Goal: Use online tool/utility: Utilize a website feature to perform a specific function

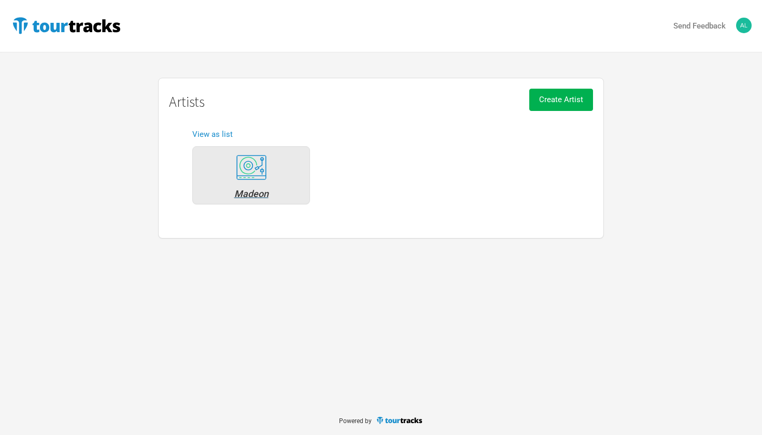
click at [255, 190] on div "Madeon" at bounding box center [251, 193] width 106 height 9
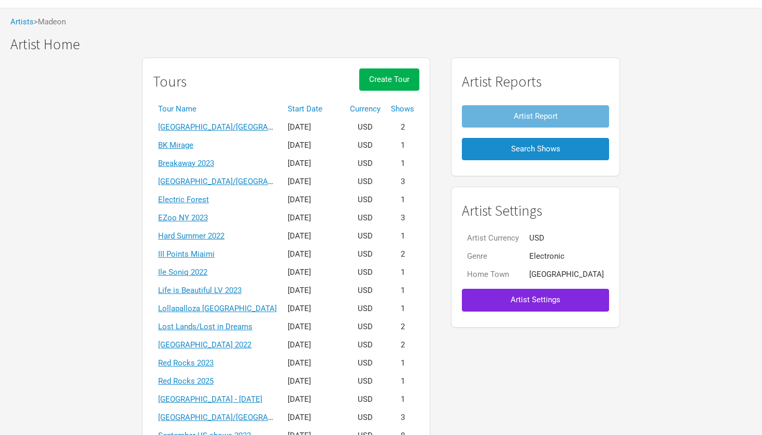
scroll to position [194, 0]
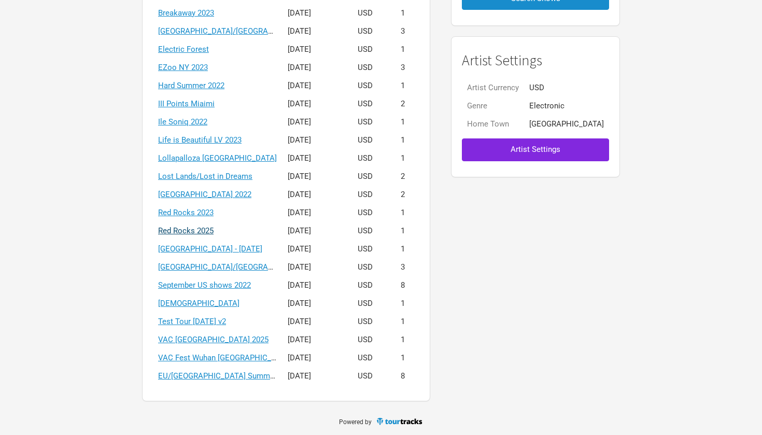
click at [214, 229] on link "Red Rocks 2025" at bounding box center [185, 230] width 55 height 9
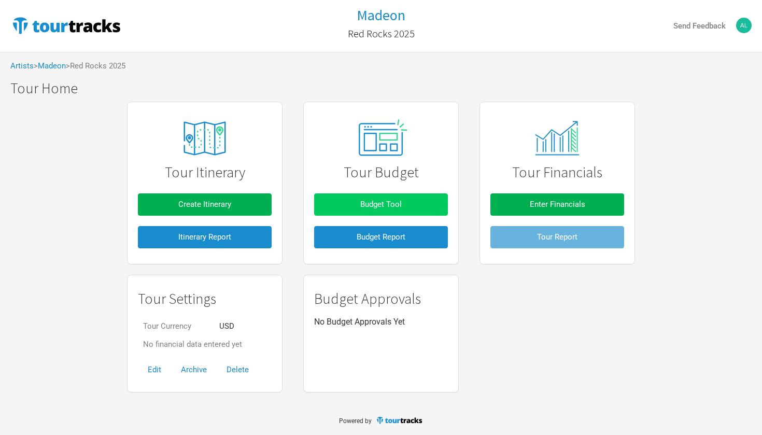
click at [413, 196] on button "Budget Tool" at bounding box center [381, 204] width 134 height 22
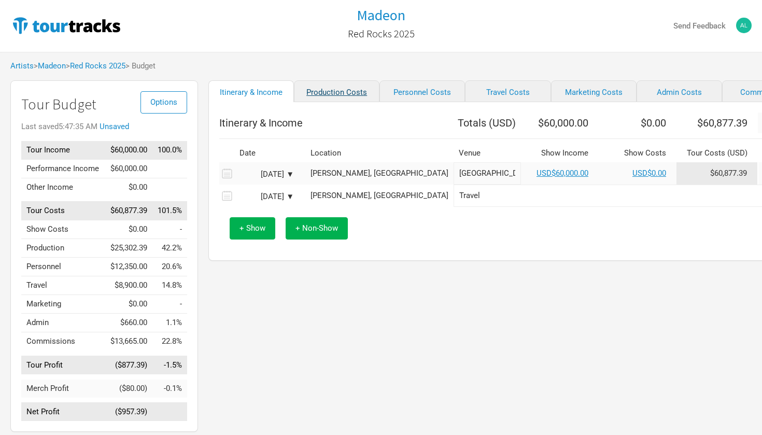
click at [330, 95] on link "Production Costs" at bounding box center [337, 91] width 86 height 22
select select "Shows"
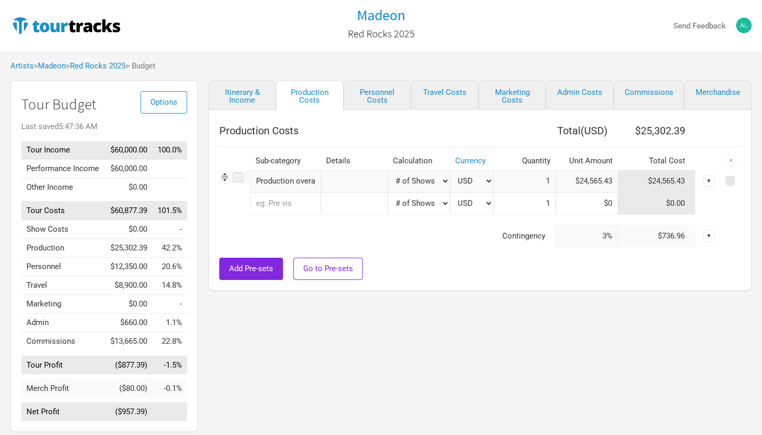
click at [597, 182] on input "$24,565.43" at bounding box center [587, 181] width 62 height 22
click at [612, 181] on input "$24,565.43" at bounding box center [587, 181] width 62 height 22
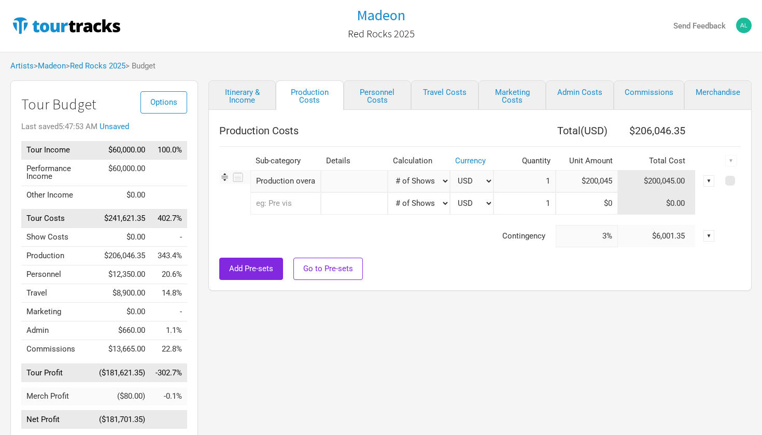
click at [592, 182] on input "$200,045" at bounding box center [587, 181] width 62 height 22
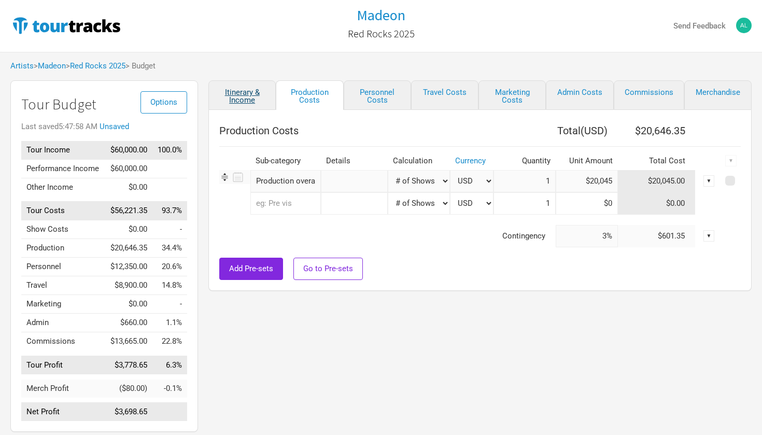
type input "$20,045"
click at [249, 97] on link "Itinerary & Income" at bounding box center [241, 95] width 67 height 30
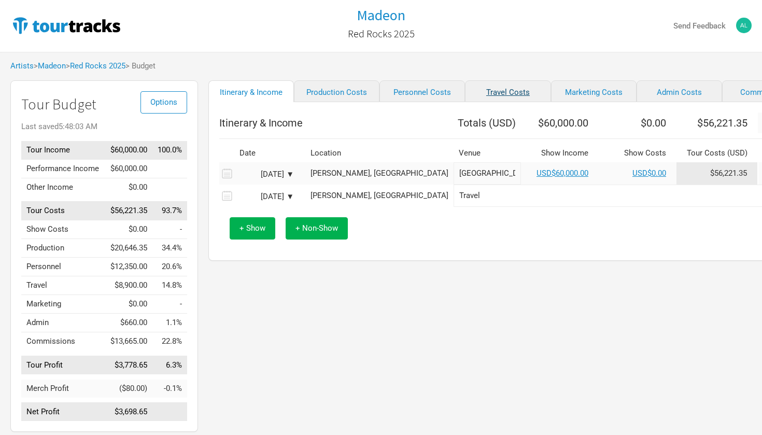
click at [484, 90] on link "Travel Costs" at bounding box center [508, 91] width 86 height 22
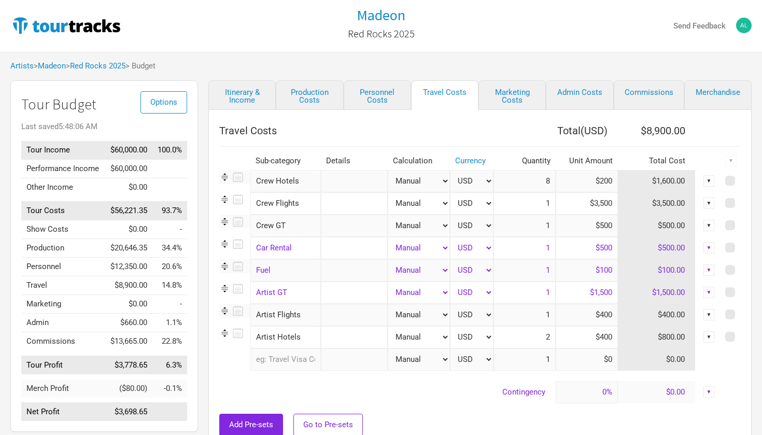
click at [550, 179] on input "8" at bounding box center [525, 181] width 62 height 22
type input "16"
click at [248, 99] on link "Itinerary & Income" at bounding box center [241, 95] width 67 height 30
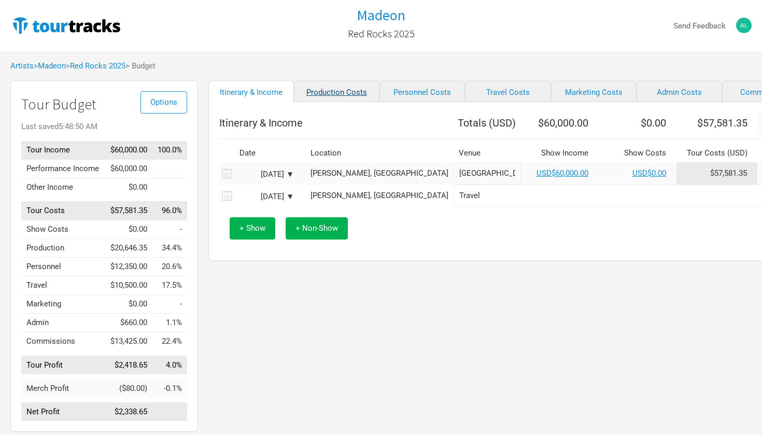
click at [326, 98] on link "Production Costs" at bounding box center [337, 91] width 86 height 22
select select "Shows"
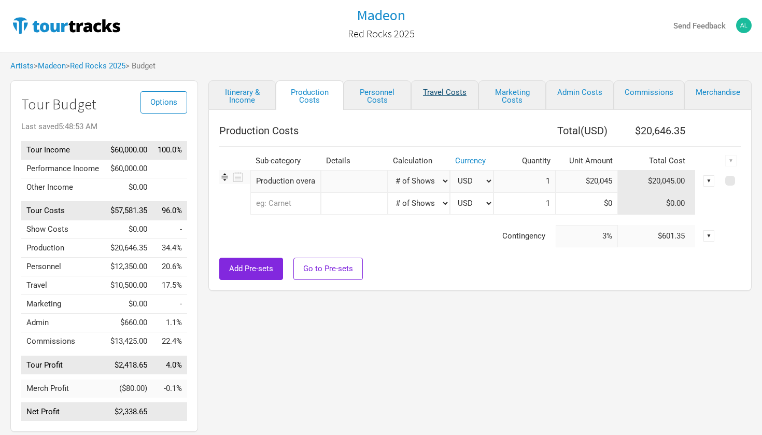
click at [439, 97] on link "Travel Costs" at bounding box center [444, 95] width 67 height 30
type input "0%"
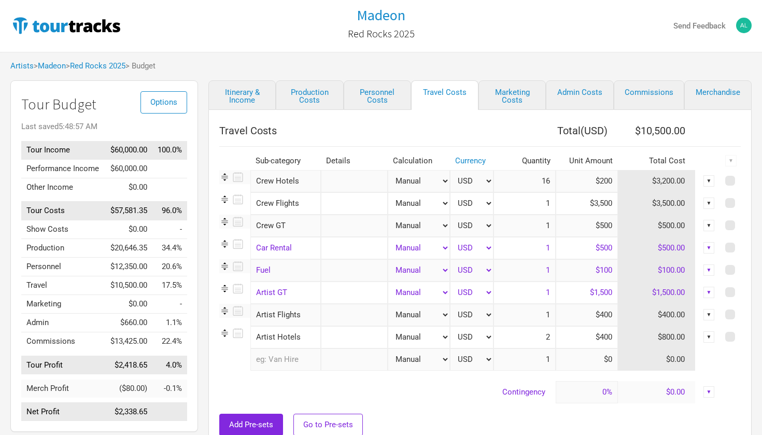
drag, startPoint x: 552, startPoint y: 337, endPoint x: 538, endPoint y: 337, distance: 14.0
click at [538, 337] on input "2" at bounding box center [525, 337] width 62 height 22
type input "4"
click at [233, 93] on link "Itinerary & Income" at bounding box center [241, 95] width 67 height 30
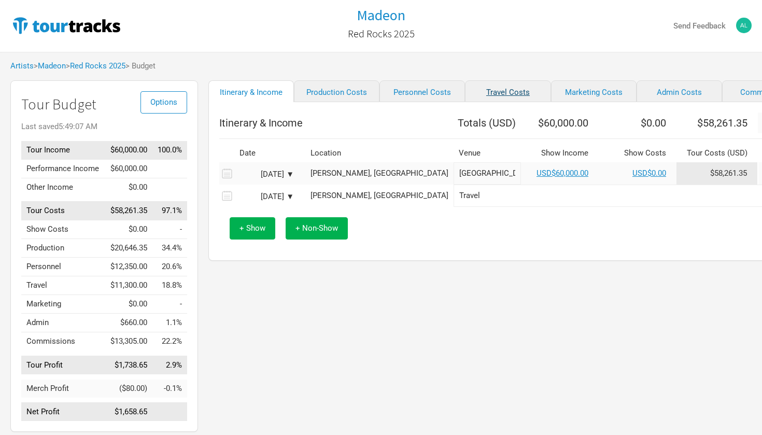
click at [472, 92] on link "Travel Costs" at bounding box center [508, 91] width 86 height 22
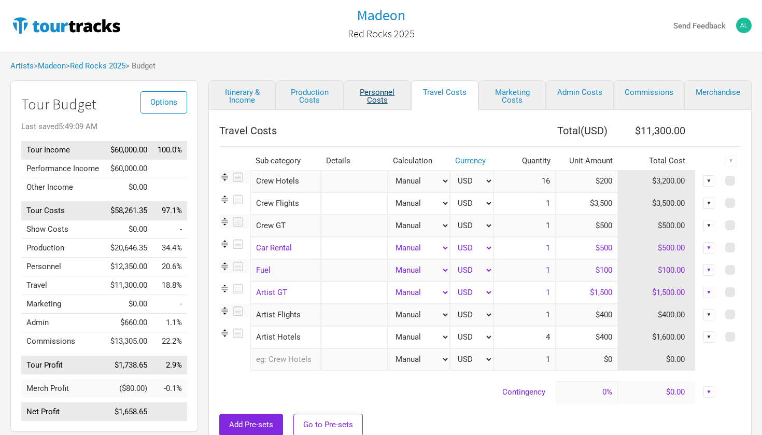
click at [378, 91] on link "Personnel Costs" at bounding box center [377, 95] width 67 height 30
select select "Shows"
select select "Total Days"
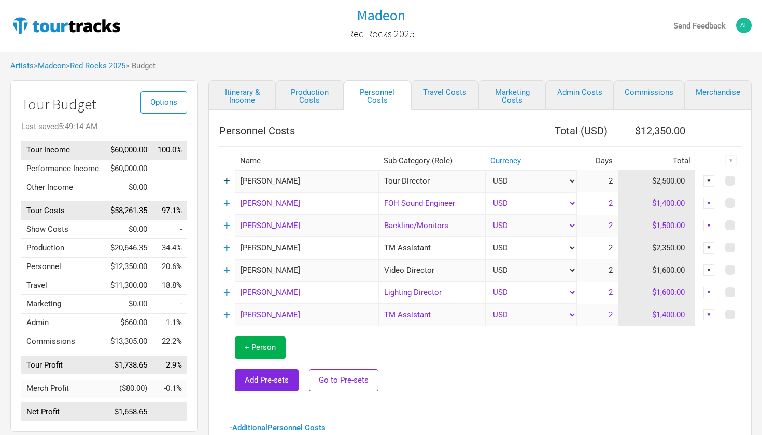
click at [226, 182] on link "+" at bounding box center [227, 180] width 7 height 13
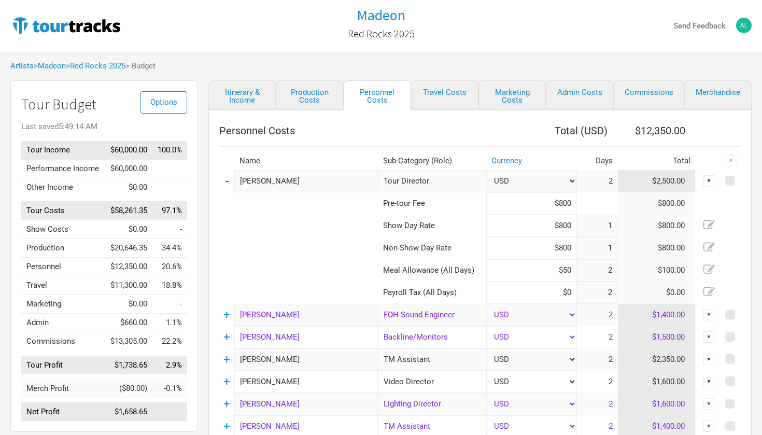
click at [226, 182] on link "-" at bounding box center [227, 180] width 3 height 13
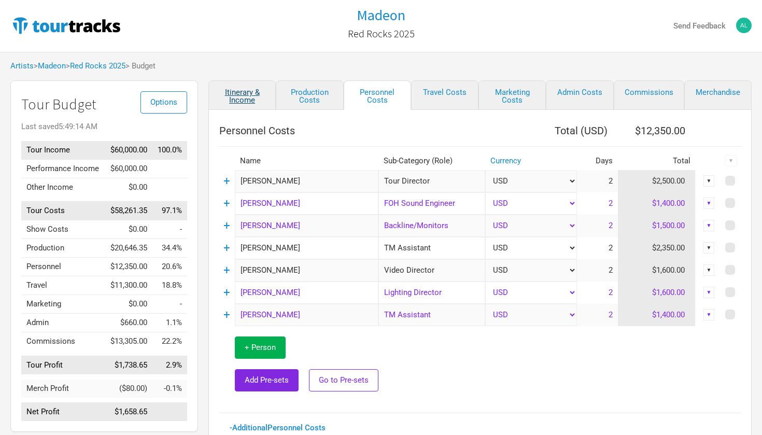
click at [233, 98] on link "Itinerary & Income" at bounding box center [241, 95] width 67 height 30
